Goal: Task Accomplishment & Management: Manage account settings

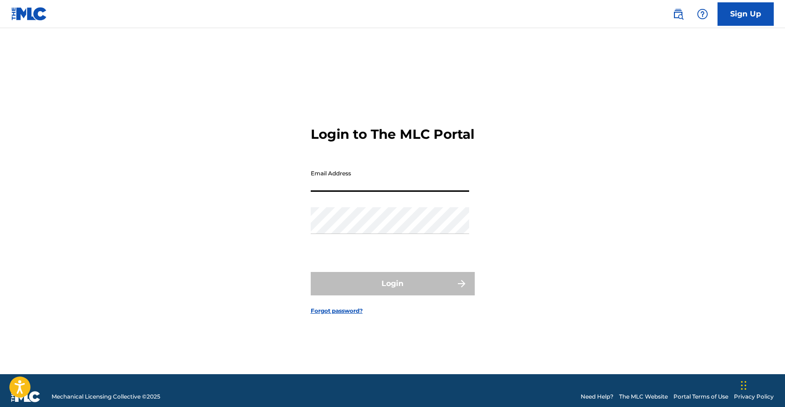
click at [405, 188] on input "Email Address" at bounding box center [390, 178] width 158 height 27
type input "[PERSON_NAME][EMAIL_ADDRESS][DOMAIN_NAME]"
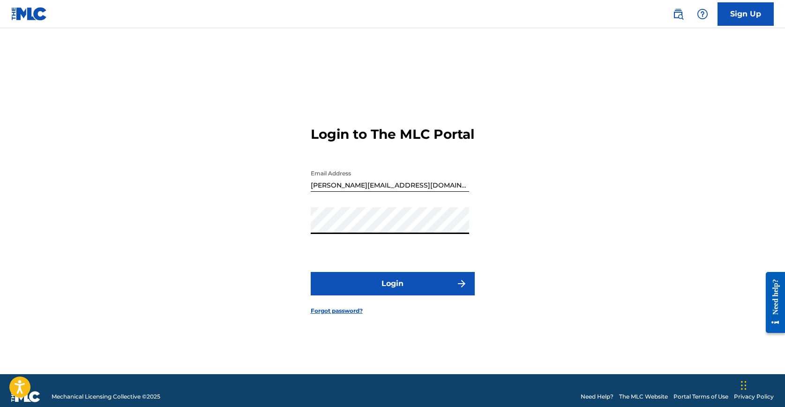
click at [421, 293] on button "Login" at bounding box center [393, 283] width 164 height 23
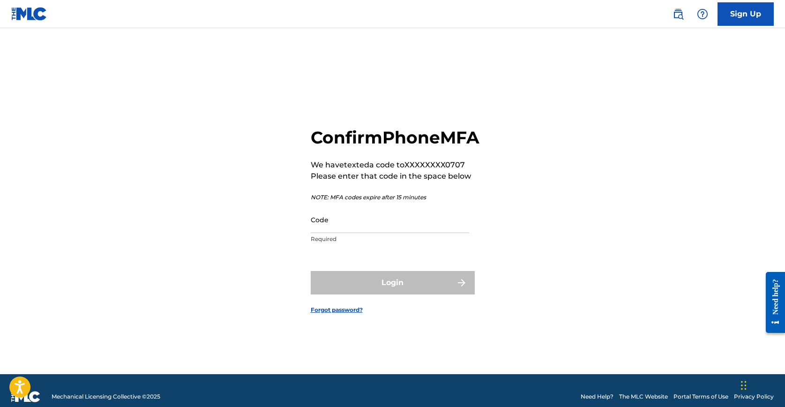
click at [399, 233] on input "Code" at bounding box center [390, 219] width 158 height 27
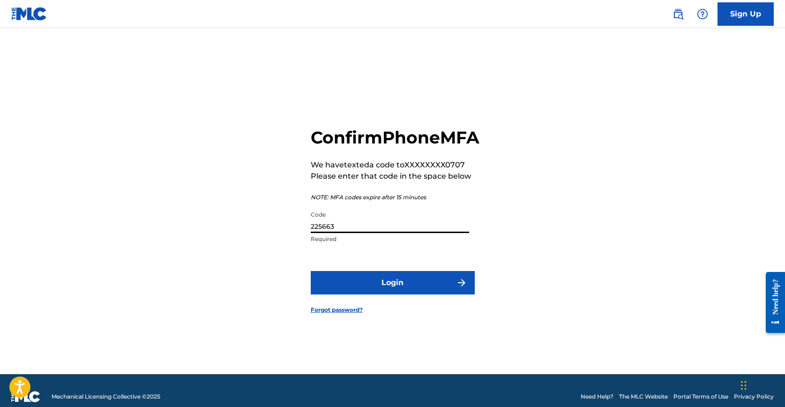
type input "225663"
click at [420, 292] on button "Login" at bounding box center [393, 282] width 164 height 23
